Goal: Task Accomplishment & Management: Complete application form

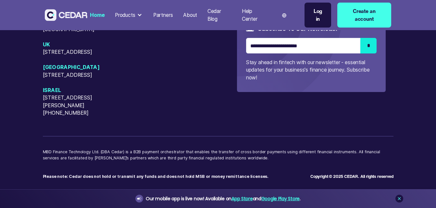
scroll to position [2808, 0]
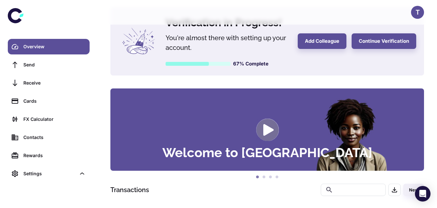
scroll to position [18, 0]
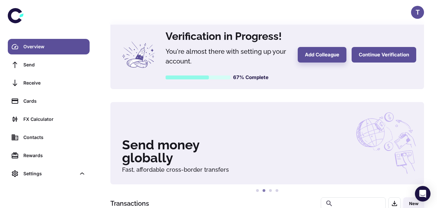
click at [375, 58] on button "Continue Verification" at bounding box center [383, 55] width 65 height 16
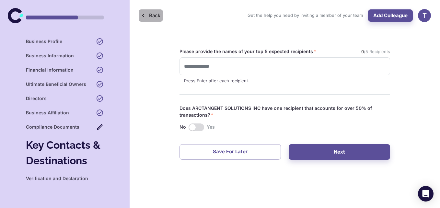
click at [152, 18] on button "Back" at bounding box center [151, 15] width 24 height 12
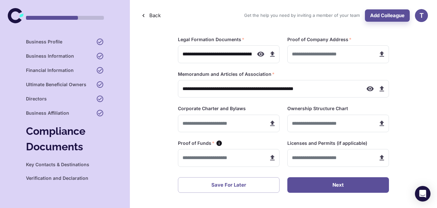
click at [337, 185] on button "Next" at bounding box center [338, 185] width 102 height 16
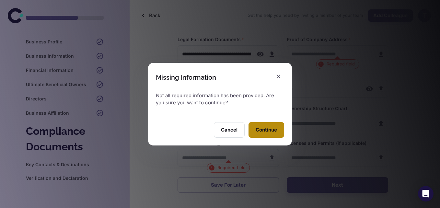
click at [266, 134] on button "Continue" at bounding box center [267, 130] width 36 height 16
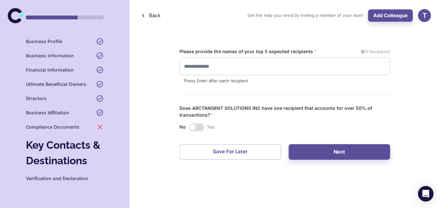
click at [214, 72] on div "​" at bounding box center [285, 66] width 211 height 18
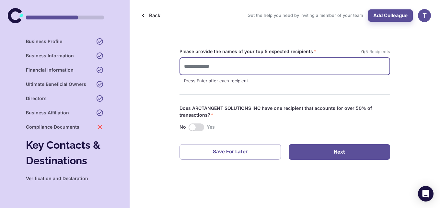
click at [334, 147] on button "Next" at bounding box center [340, 152] width 102 height 16
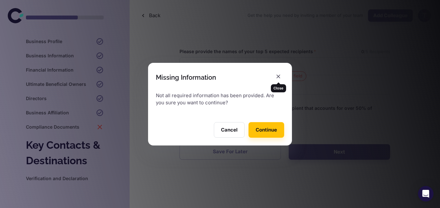
click at [279, 76] on icon "button" at bounding box center [279, 77] width 4 height 4
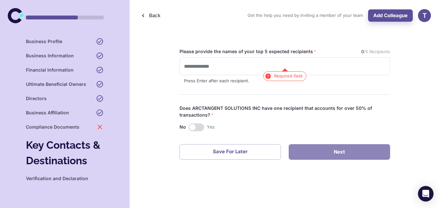
click at [324, 149] on button "Next" at bounding box center [340, 152] width 102 height 16
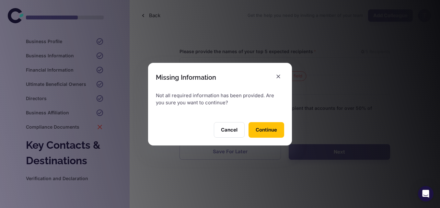
click at [264, 135] on button "Continue" at bounding box center [267, 130] width 36 height 16
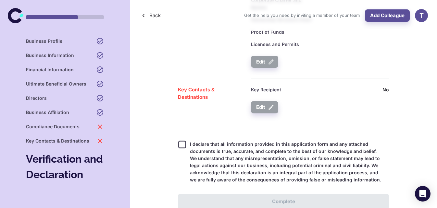
scroll to position [1243, 0]
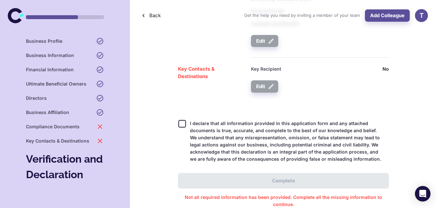
click at [76, 114] on div "Business Affiliation" at bounding box center [65, 113] width 78 height 8
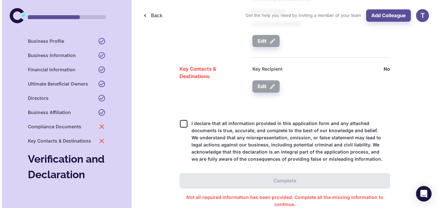
scroll to position [0, 0]
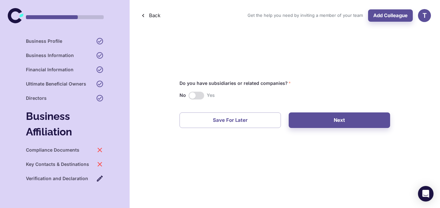
click at [61, 152] on h6 "Compliance Documents" at bounding box center [53, 150] width 54 height 7
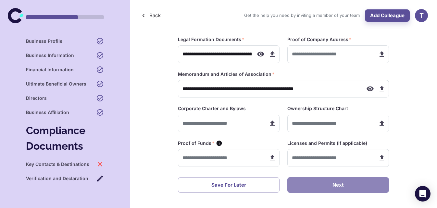
click at [320, 184] on button "Next" at bounding box center [338, 185] width 102 height 16
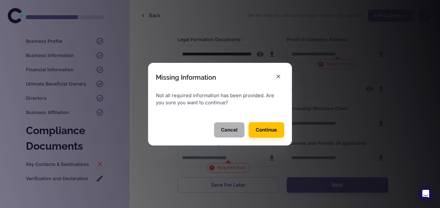
click at [233, 130] on button "Cancel" at bounding box center [229, 130] width 31 height 16
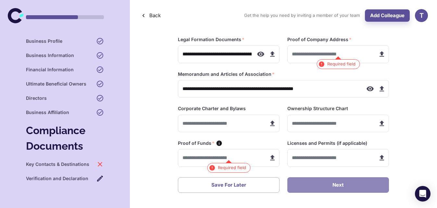
click at [326, 182] on button "Next" at bounding box center [338, 185] width 102 height 16
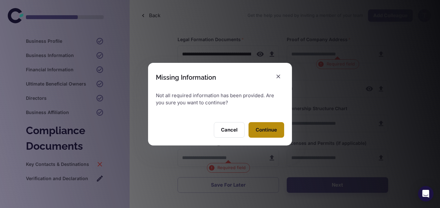
click at [266, 131] on button "Continue" at bounding box center [267, 130] width 36 height 16
